Goal: Transaction & Acquisition: Purchase product/service

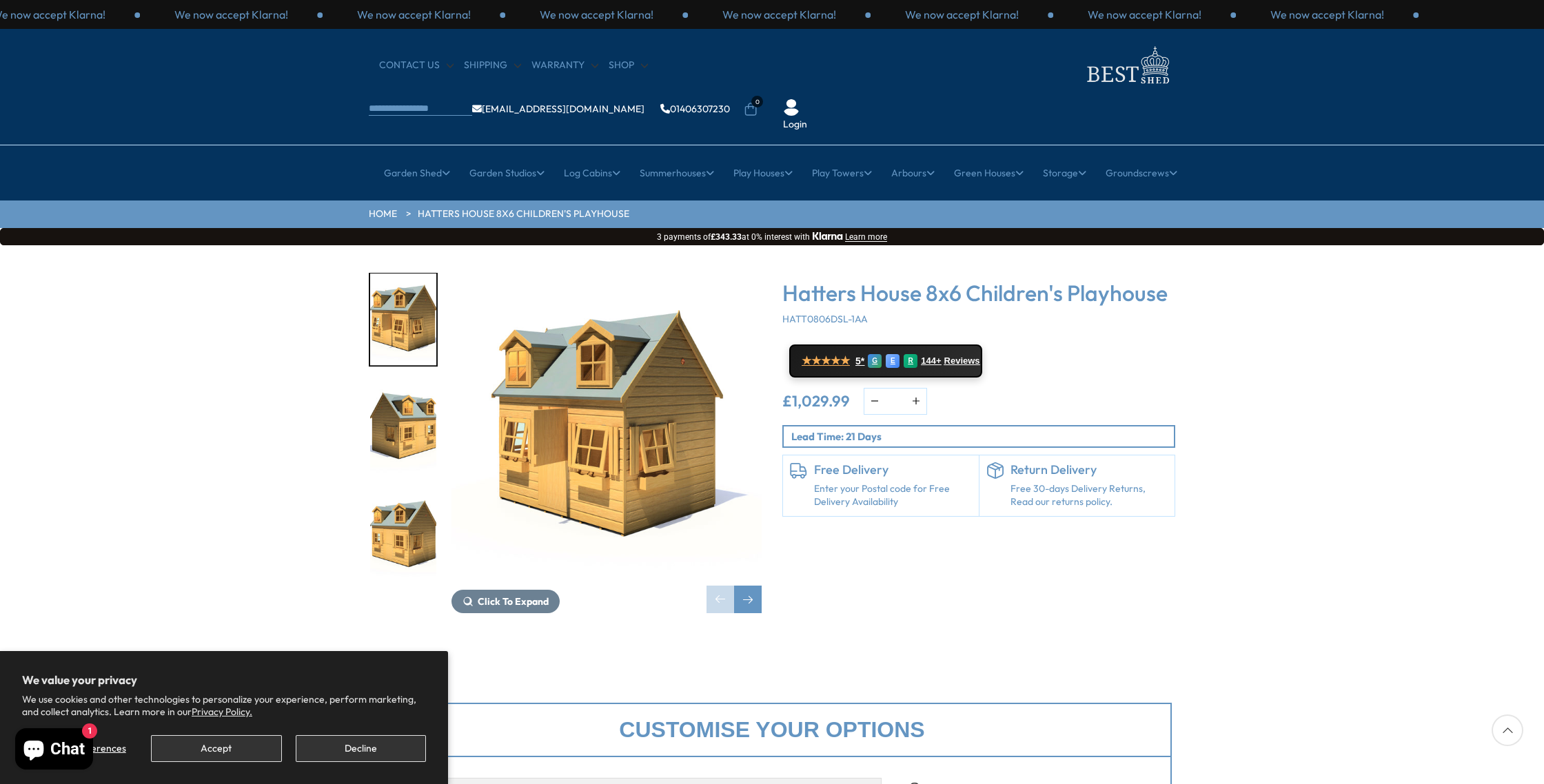
click at [434, 384] on img "2 / 31" at bounding box center [403, 427] width 66 height 91
click at [408, 399] on img "2 / 31" at bounding box center [403, 427] width 66 height 91
click at [406, 400] on img "2 / 31" at bounding box center [403, 427] width 66 height 91
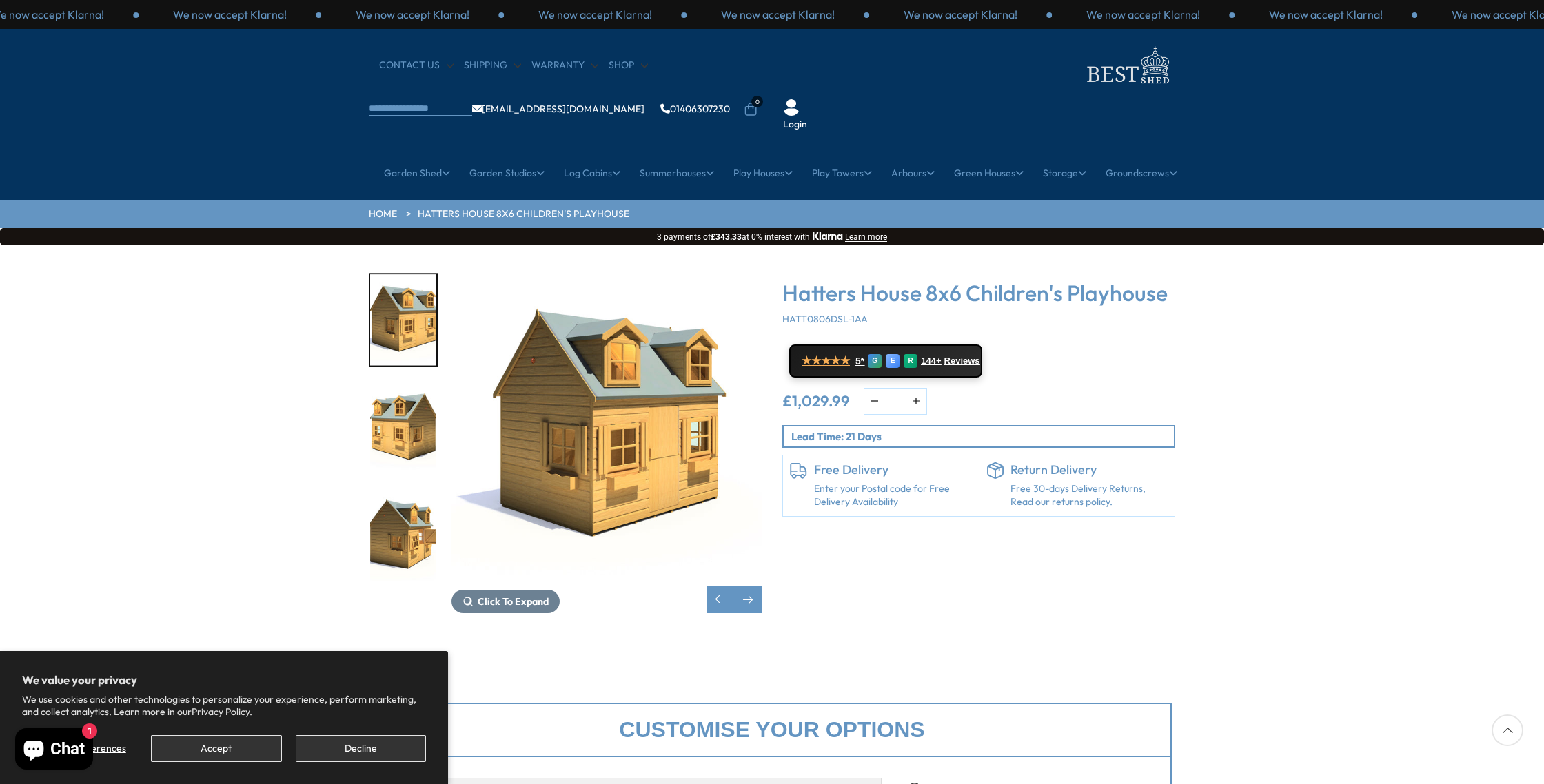
click at [418, 385] on img "3 / 31" at bounding box center [403, 427] width 66 height 91
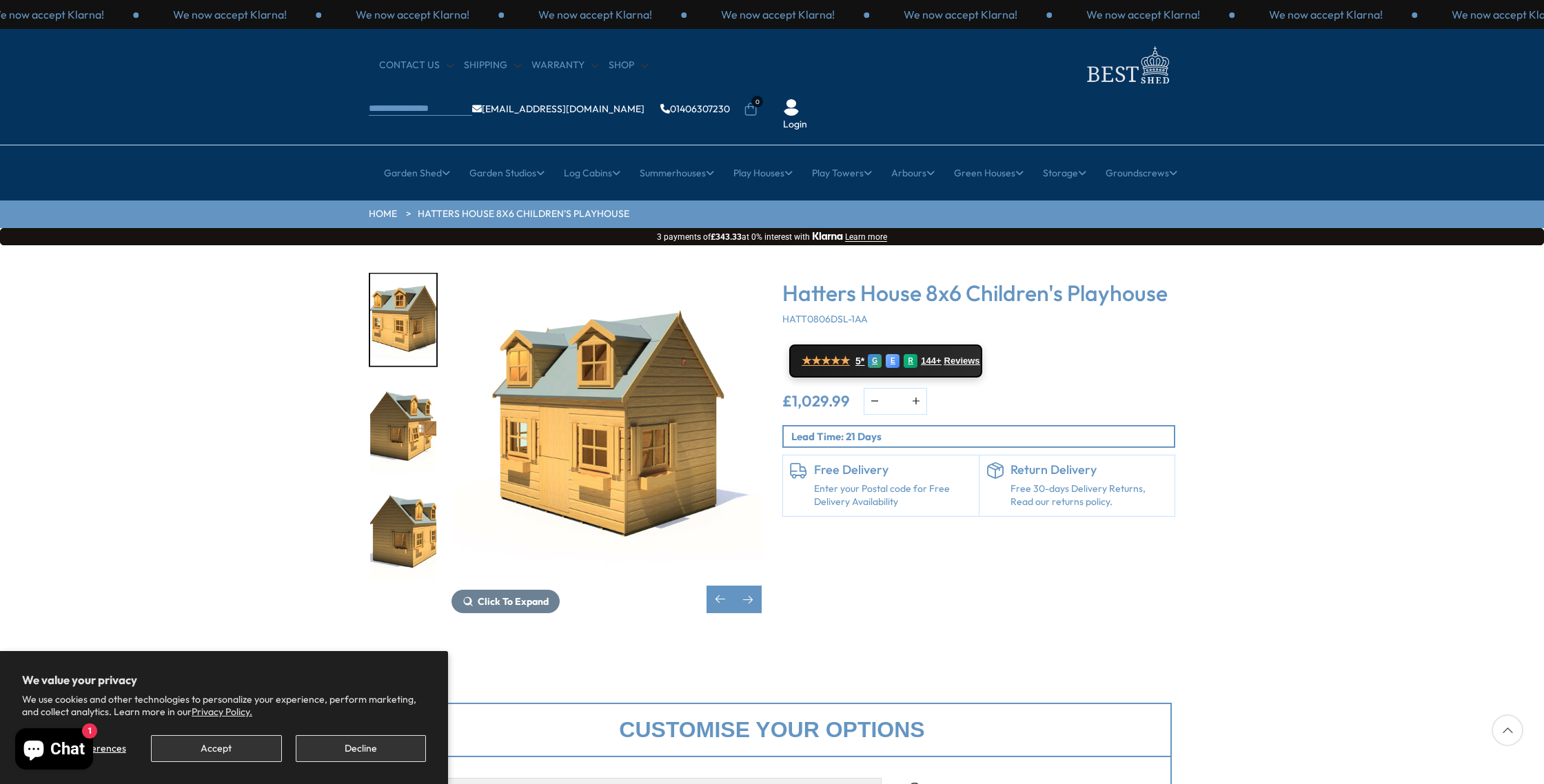
click at [413, 412] on img "4 / 31" at bounding box center [403, 427] width 66 height 91
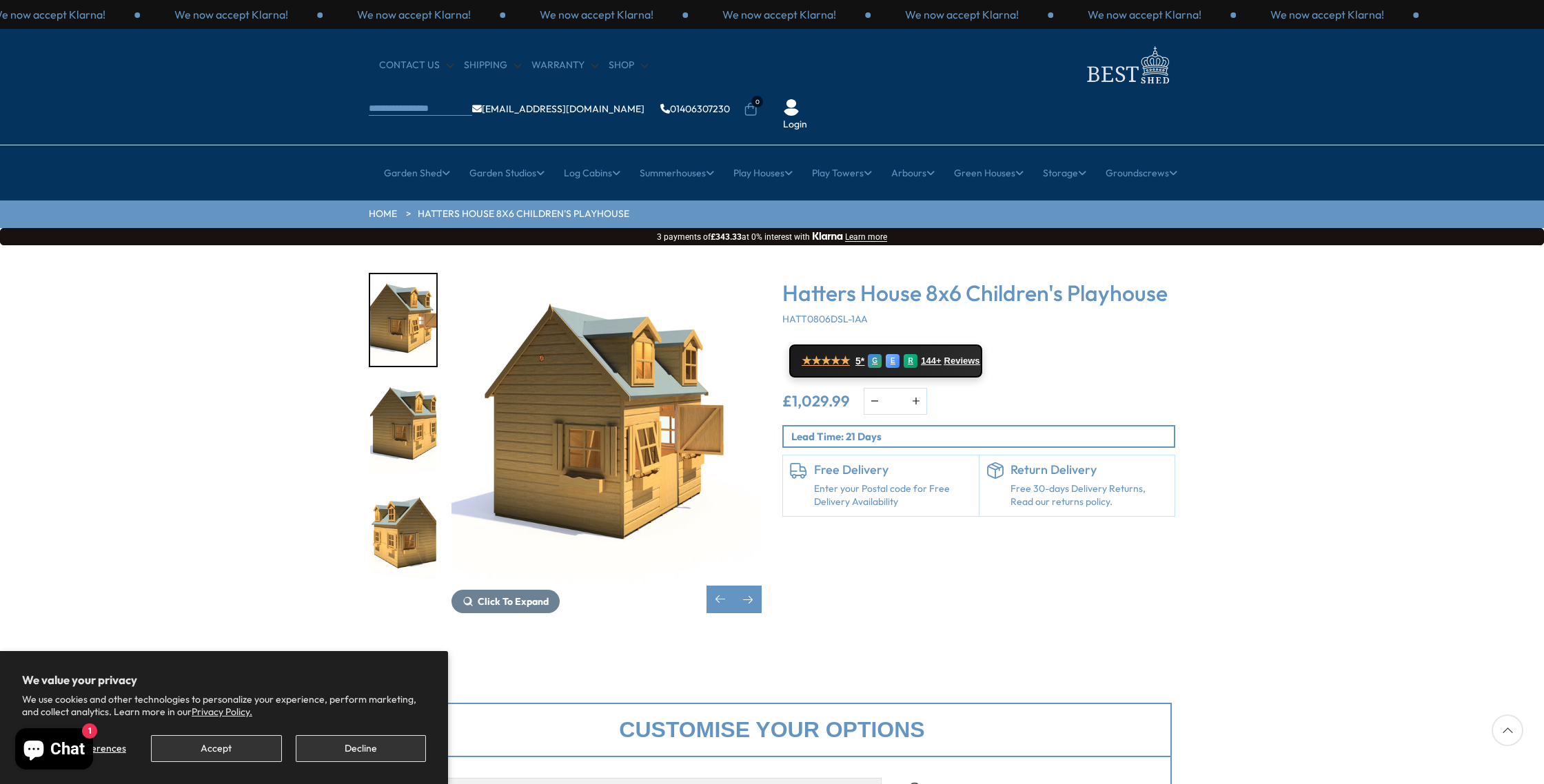
click at [396, 430] on div "5 / 31" at bounding box center [403, 428] width 69 height 95
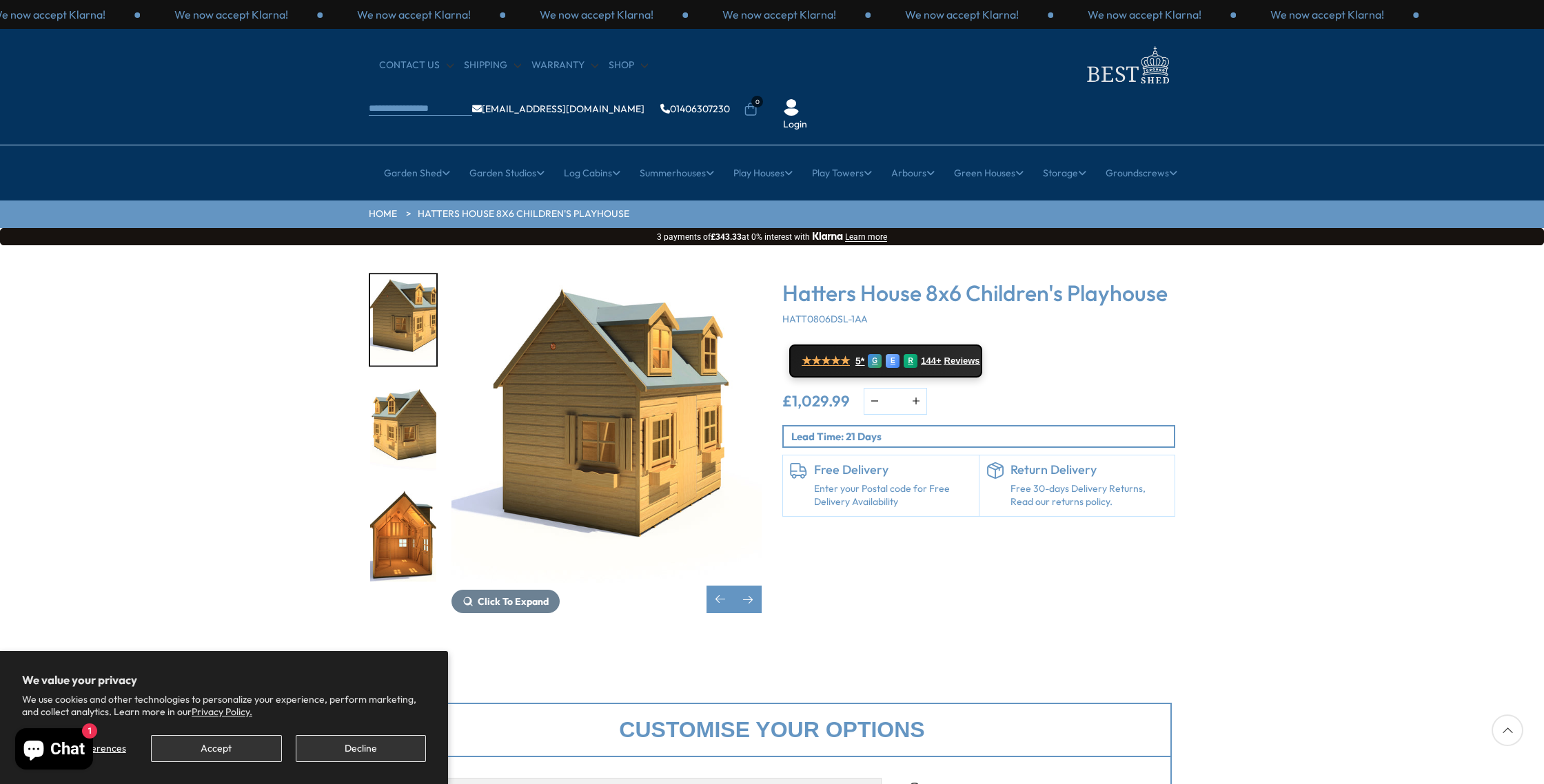
click at [391, 490] on img "7 / 31" at bounding box center [403, 535] width 66 height 91
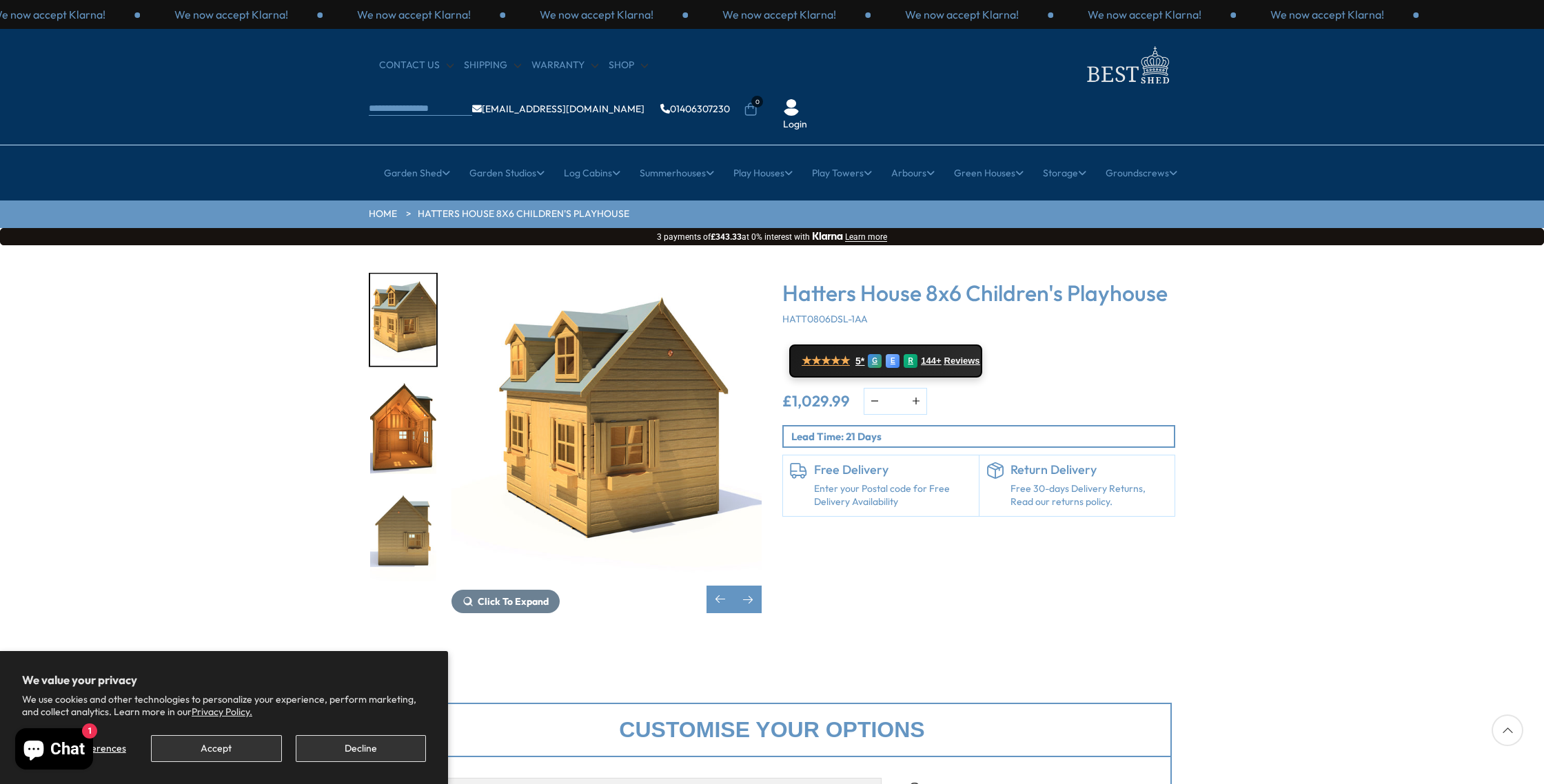
click at [393, 490] on img "8 / 31" at bounding box center [403, 535] width 66 height 91
